Goal: Task Accomplishment & Management: Complete application form

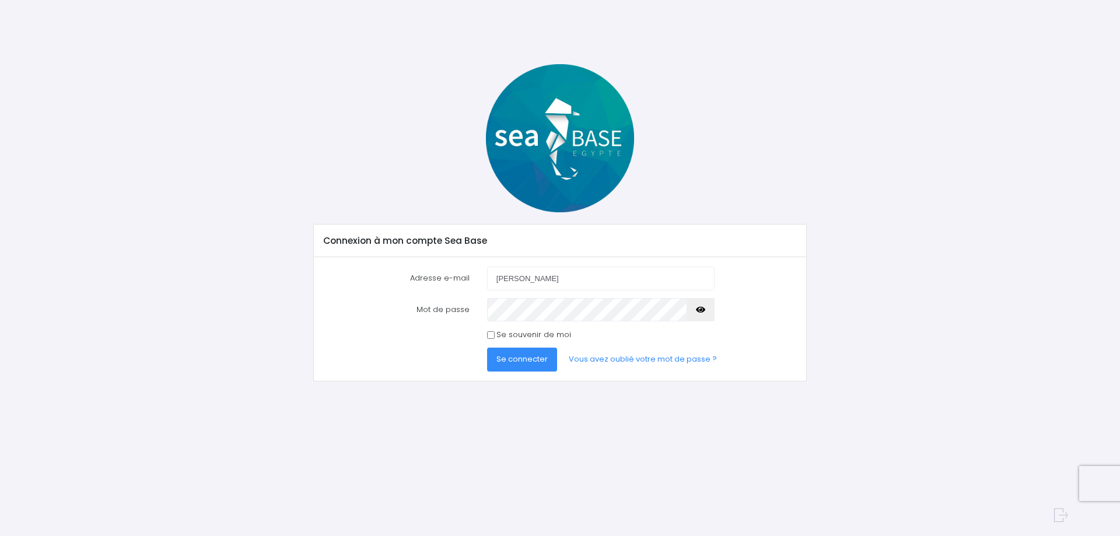
type input "[PERSON_NAME][EMAIL_ADDRESS][DOMAIN_NAME]"
click at [532, 359] on span "Se connecter" at bounding box center [522, 359] width 51 height 11
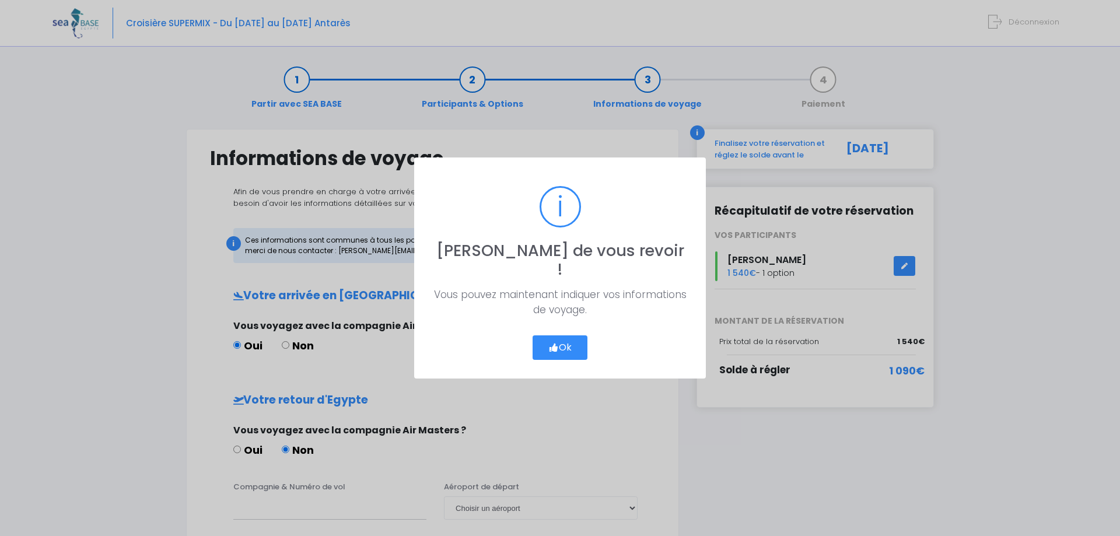
click at [561, 338] on button "Ok" at bounding box center [560, 348] width 55 height 25
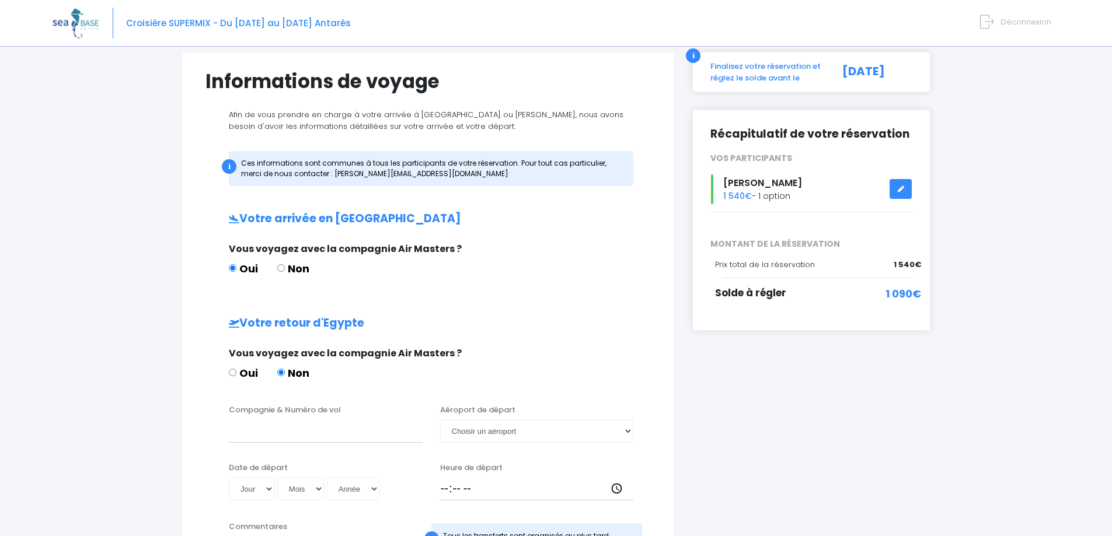
scroll to position [58, 0]
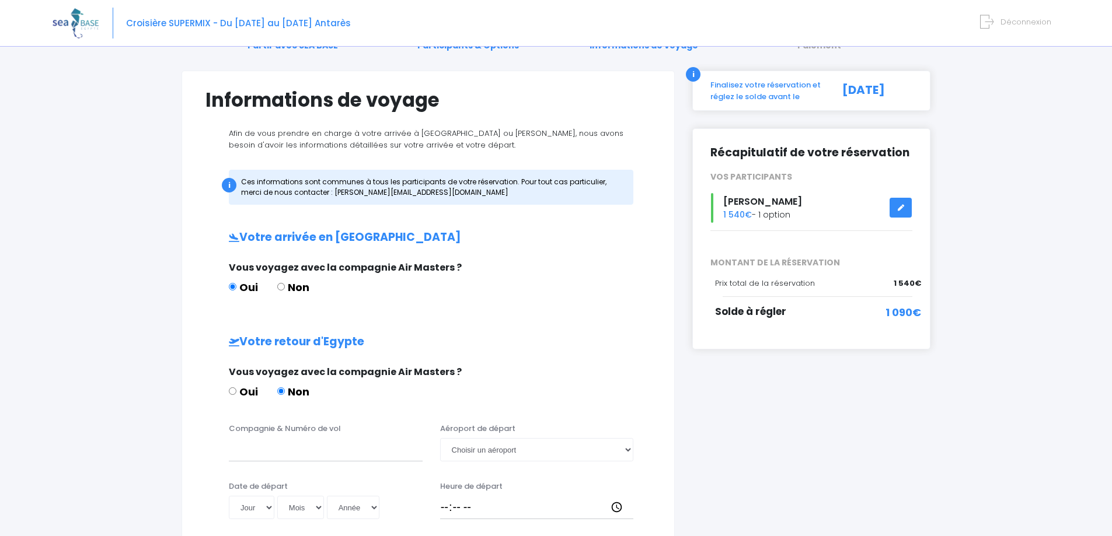
click at [283, 288] on input "Non" at bounding box center [281, 287] width 8 height 8
radio input "true"
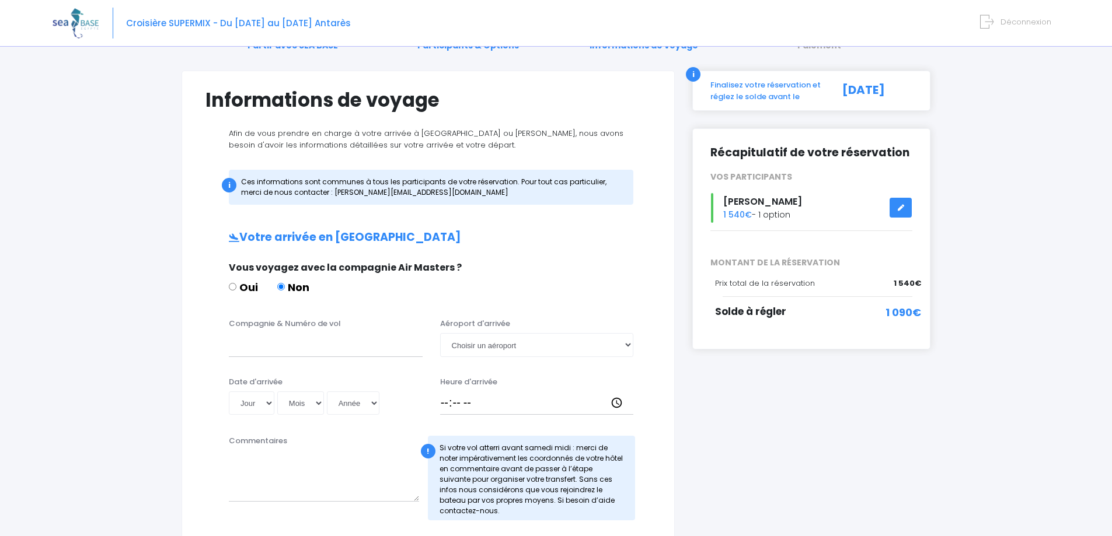
click at [232, 287] on input "Oui" at bounding box center [233, 287] width 8 height 8
radio input "true"
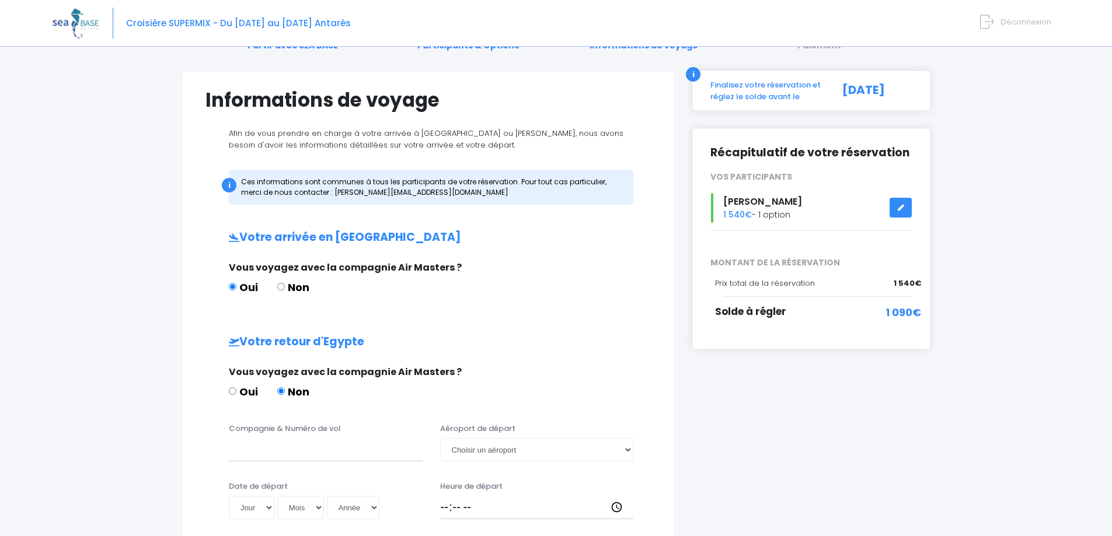
scroll to position [0, 0]
